Goal: Information Seeking & Learning: Learn about a topic

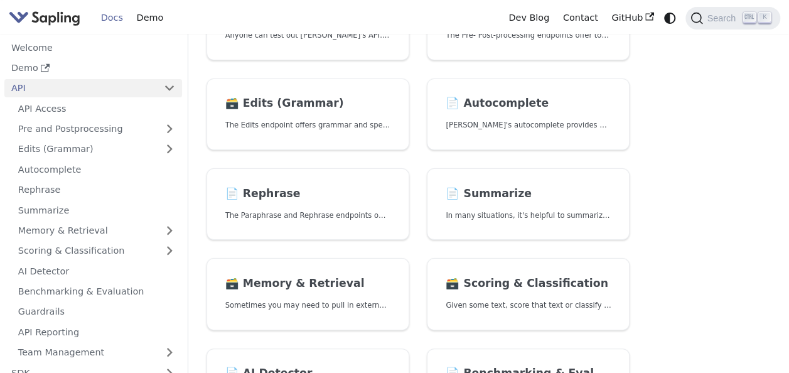
scroll to position [188, 0]
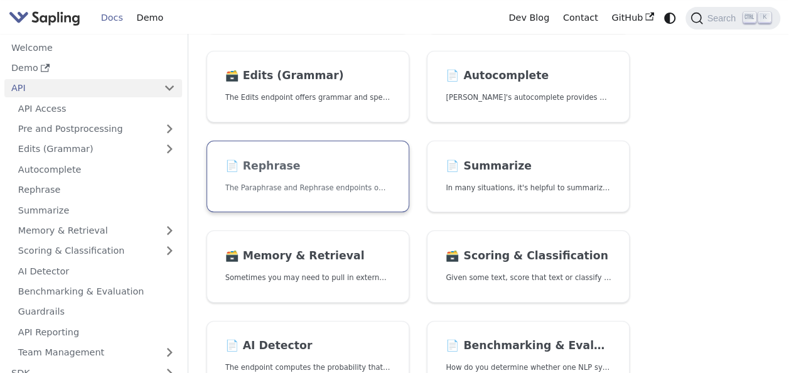
click at [340, 178] on link "📄️ Rephrase The Paraphrase and Rephrase endpoints offer paraphrasing for partic…" at bounding box center [308, 177] width 203 height 72
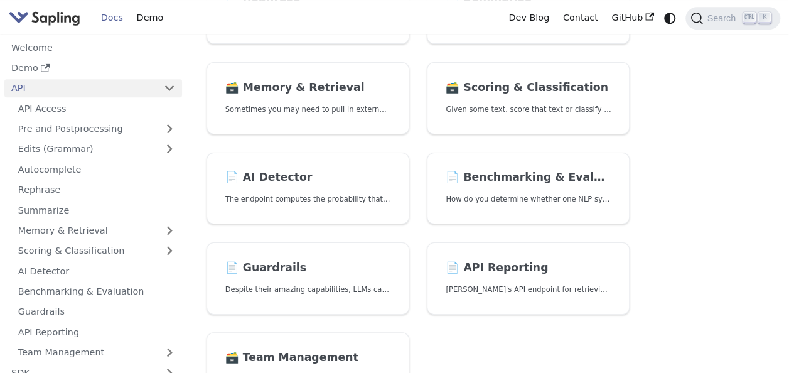
scroll to position [377, 0]
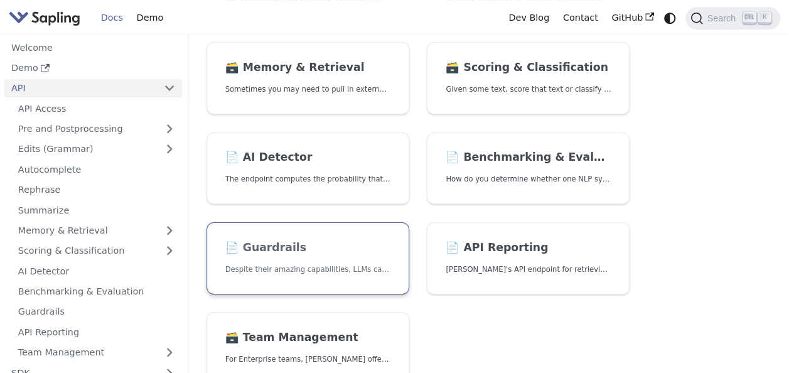
click at [306, 258] on link "📄️ Guardrails Despite their amazing capabilities, LLMs can often behave in unde…" at bounding box center [308, 258] width 203 height 72
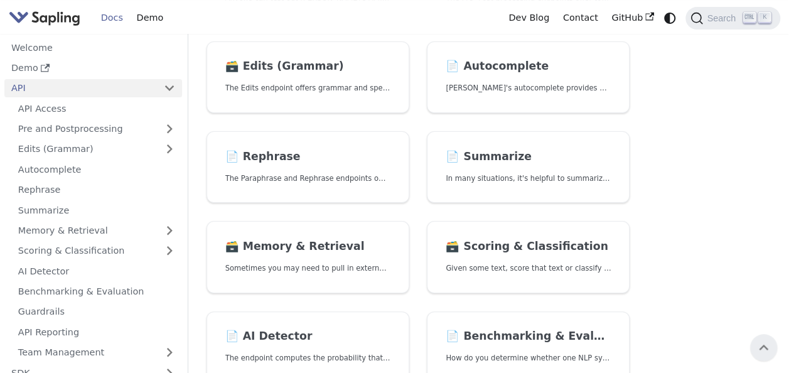
scroll to position [188, 0]
